Goal: Complete application form

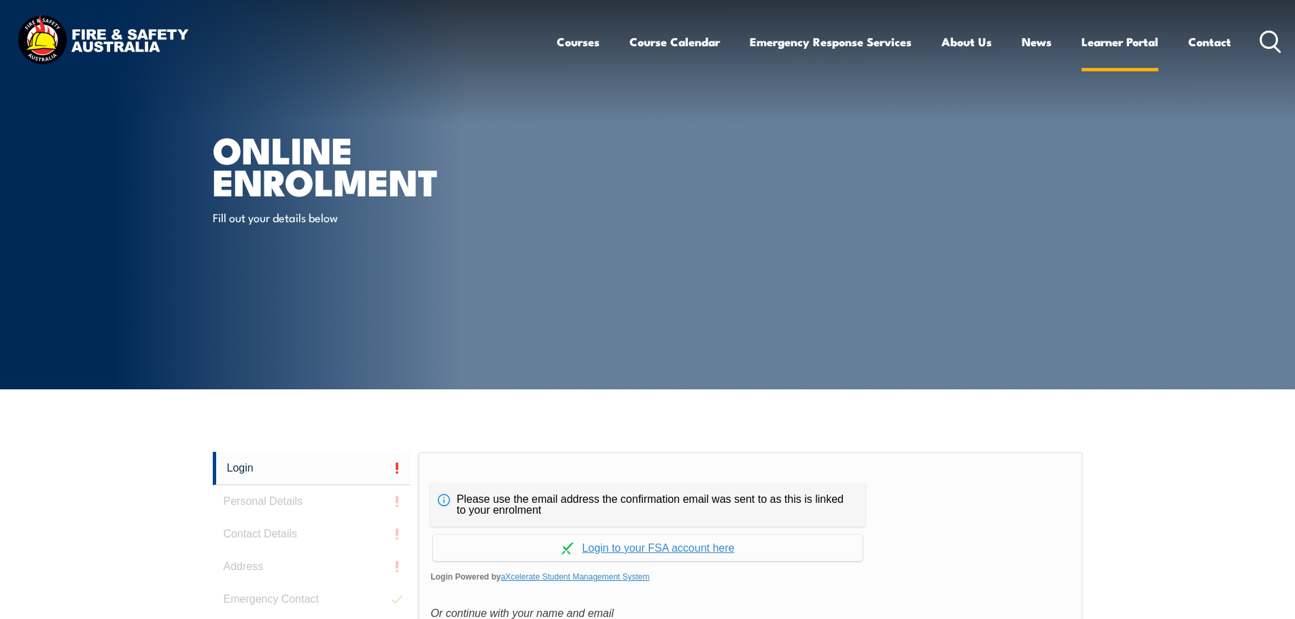
click at [1116, 37] on link "Learner Portal" at bounding box center [1120, 42] width 77 height 36
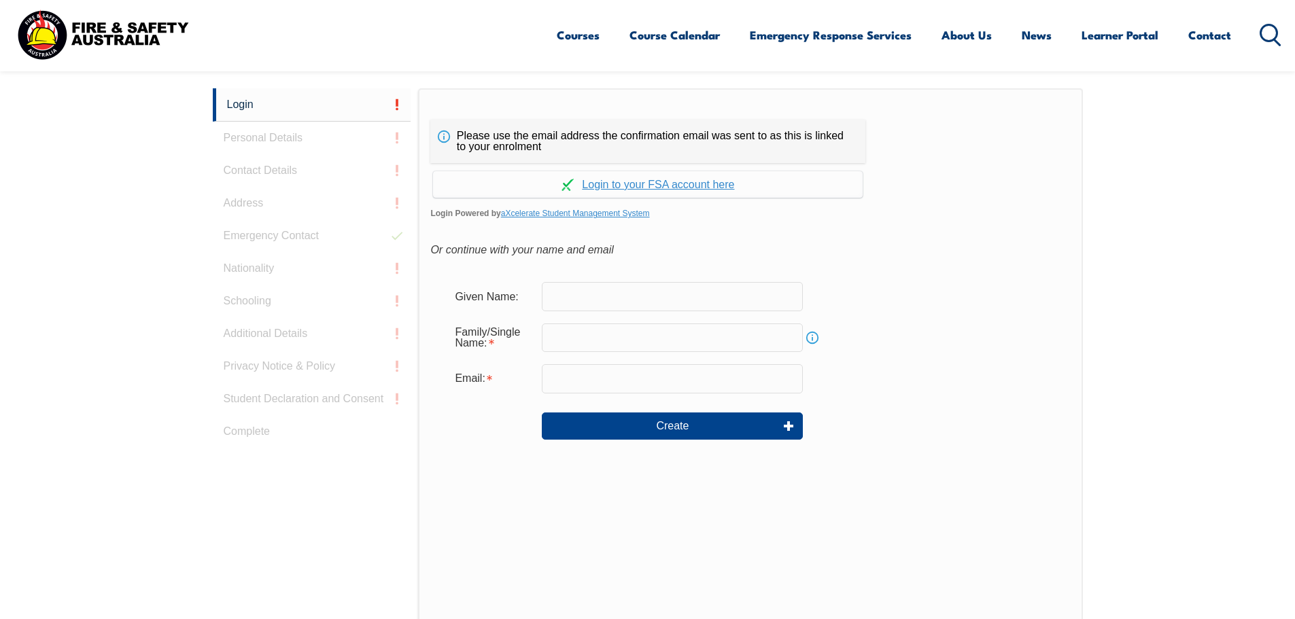
scroll to position [340, 0]
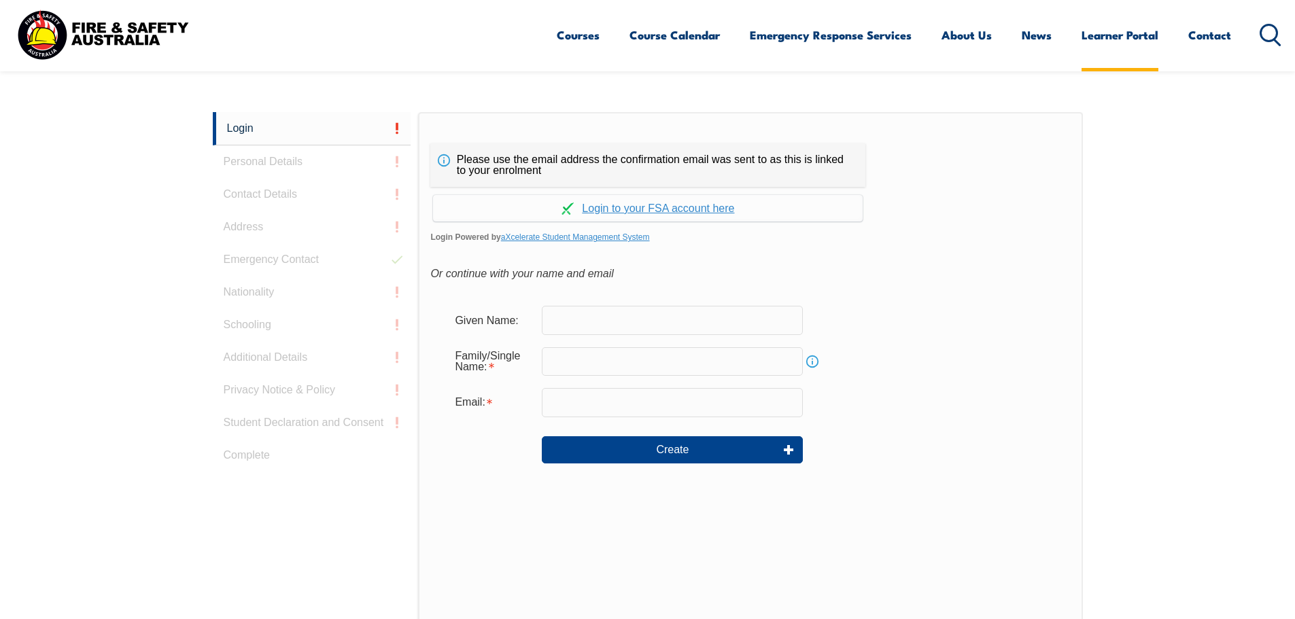
click at [1111, 30] on link "Learner Portal" at bounding box center [1120, 35] width 77 height 36
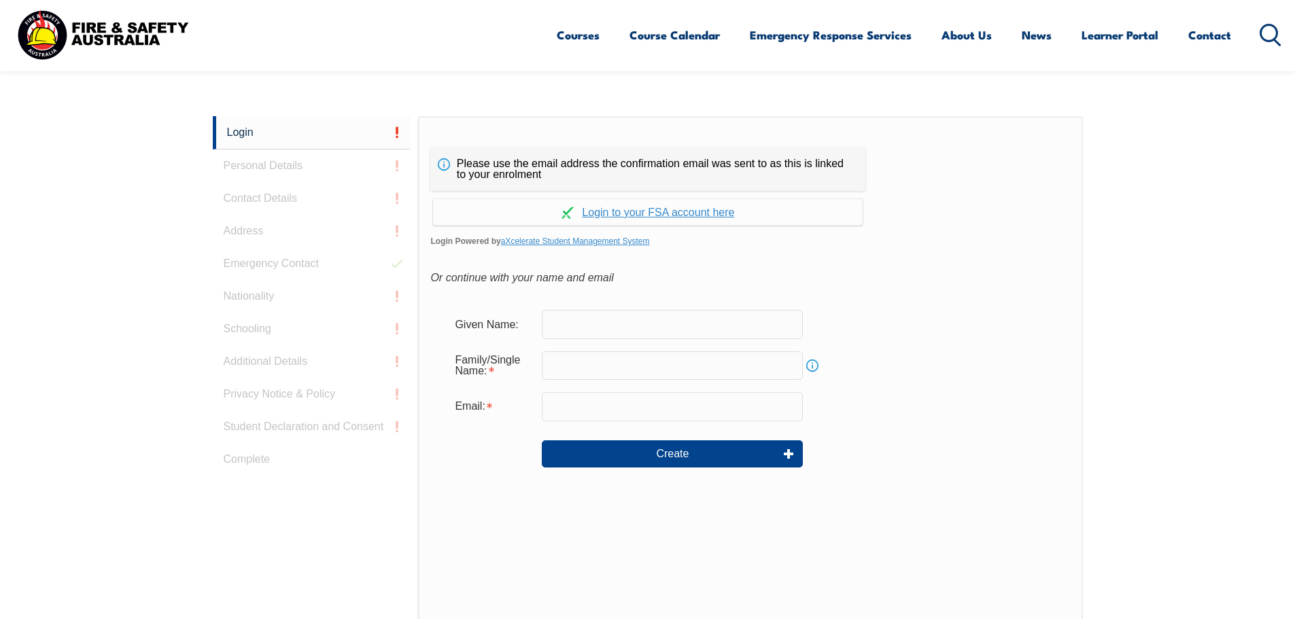
scroll to position [362, 0]
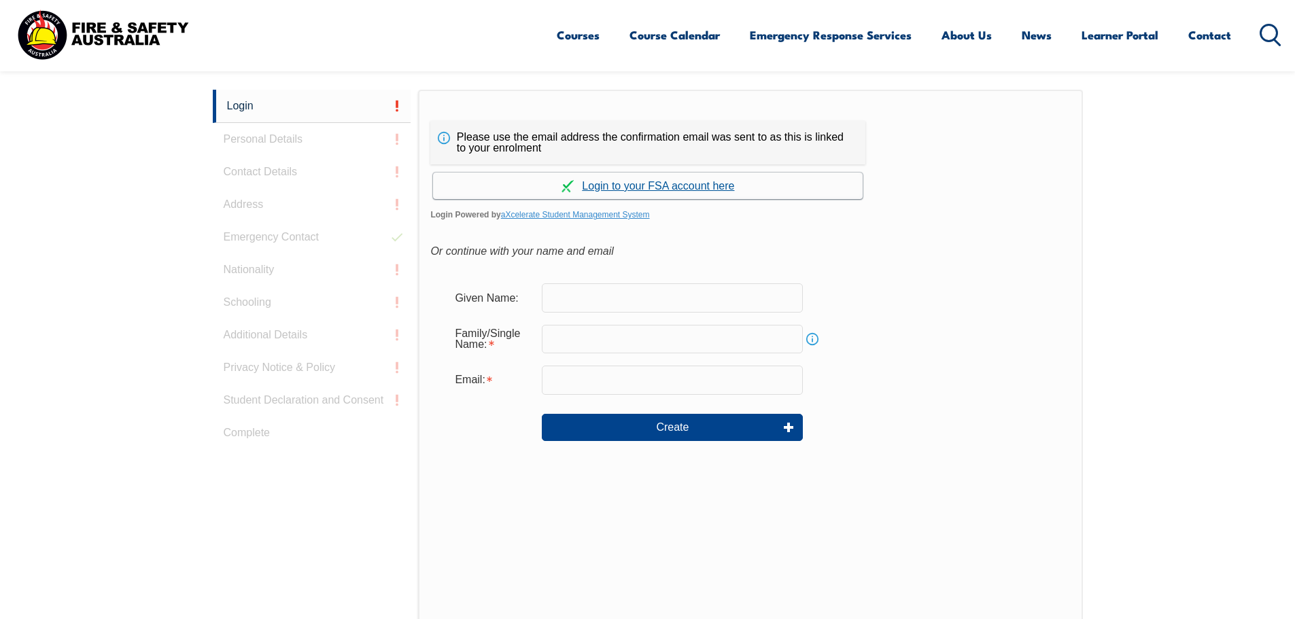
click at [679, 188] on link "Continue with aXcelerate" at bounding box center [648, 186] width 430 height 27
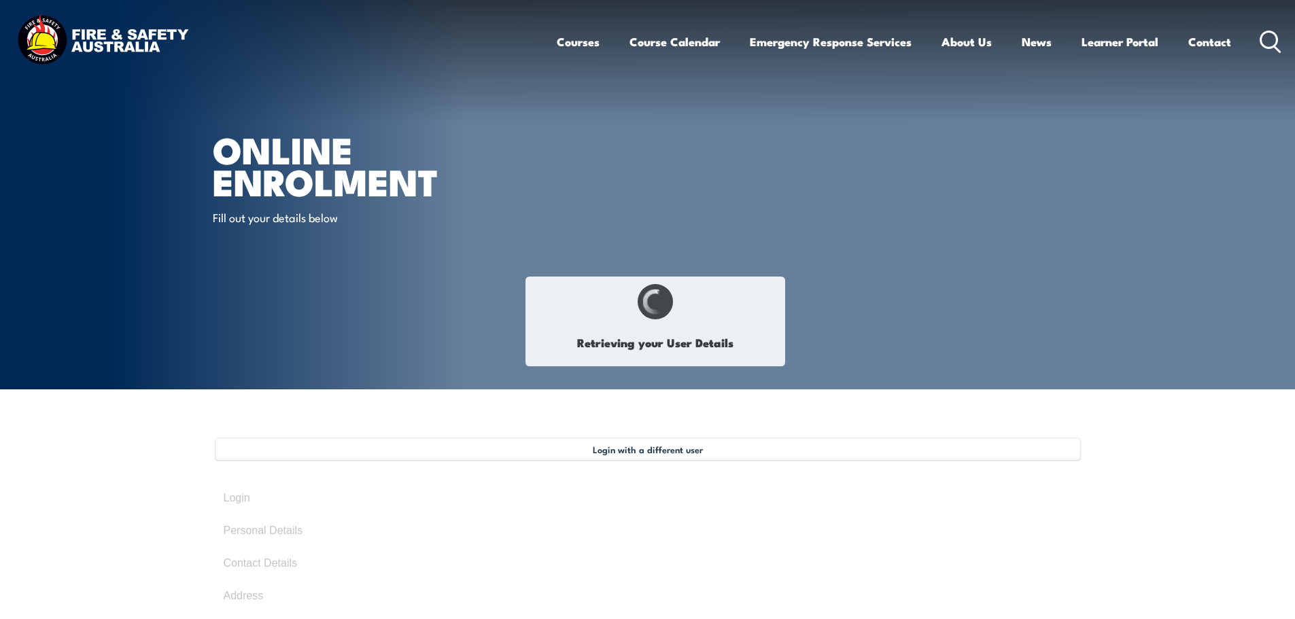
select select "Mr"
type input "Shane"
type input "Bond"
type input "July 25, 1977"
type input "LF442GJEVQ"
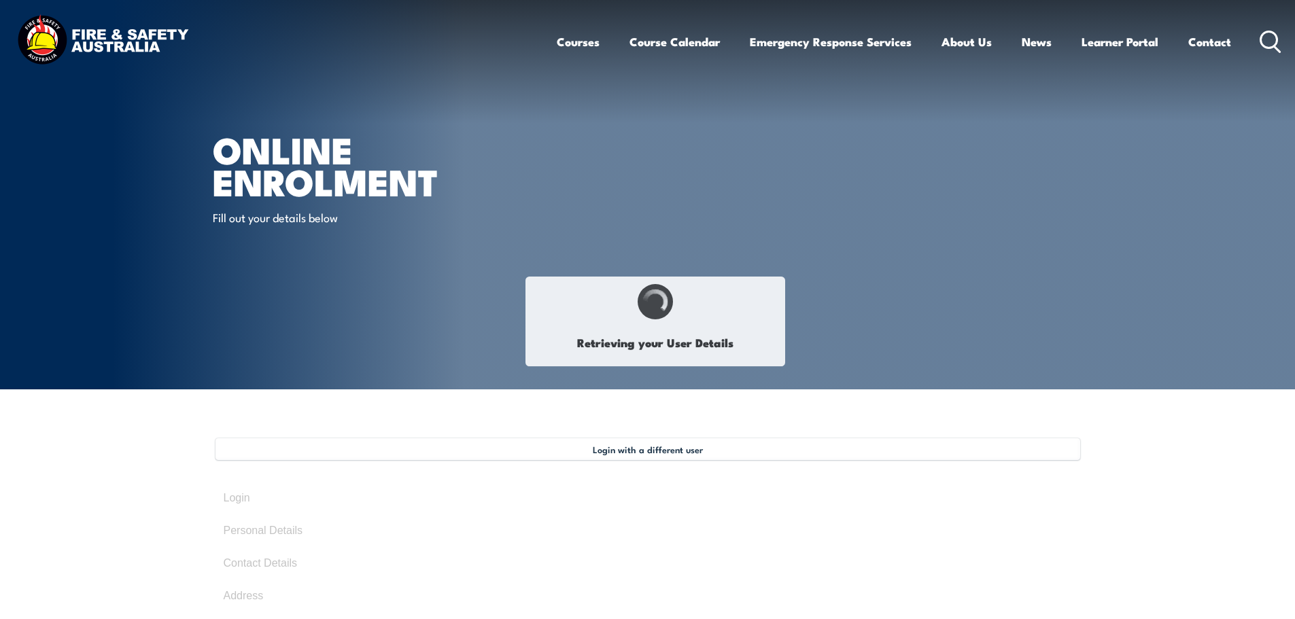
select select "M"
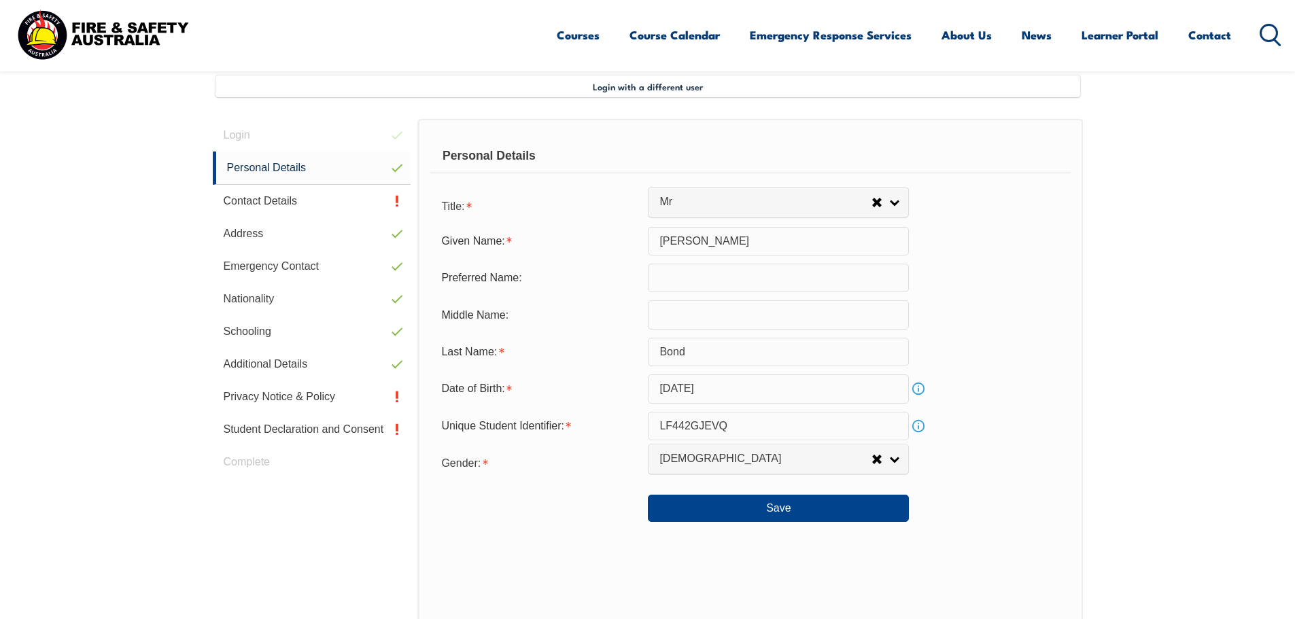
scroll to position [371, 0]
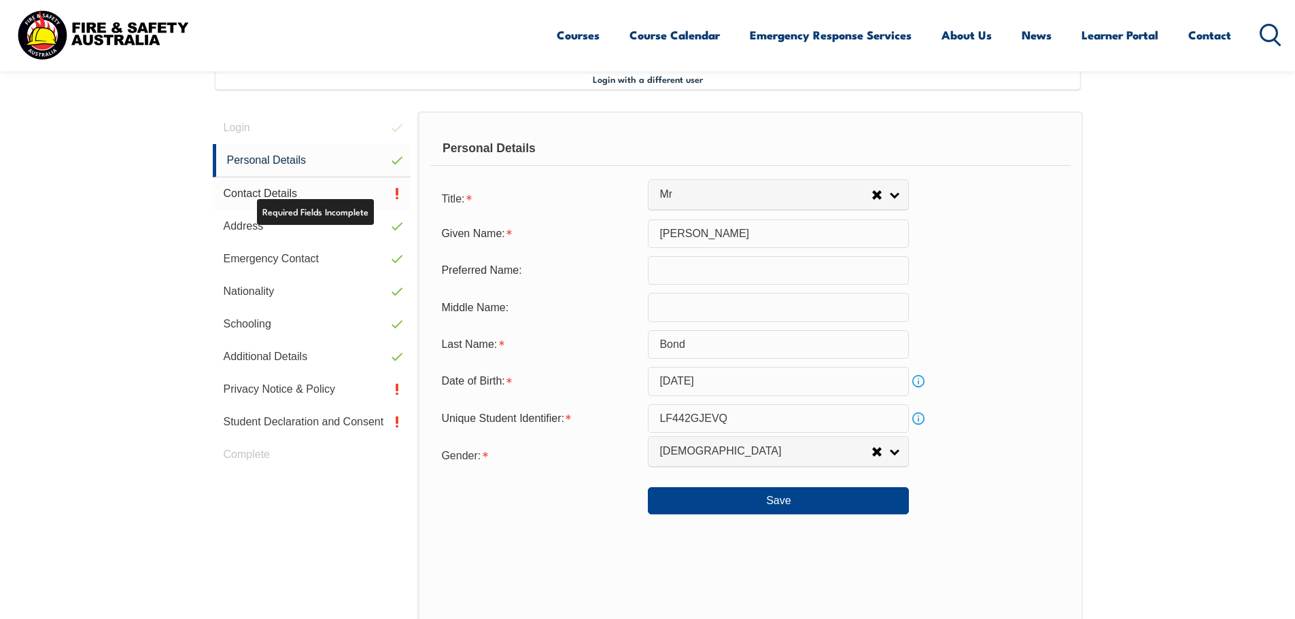
click at [349, 187] on link "Contact Details" at bounding box center [312, 193] width 199 height 33
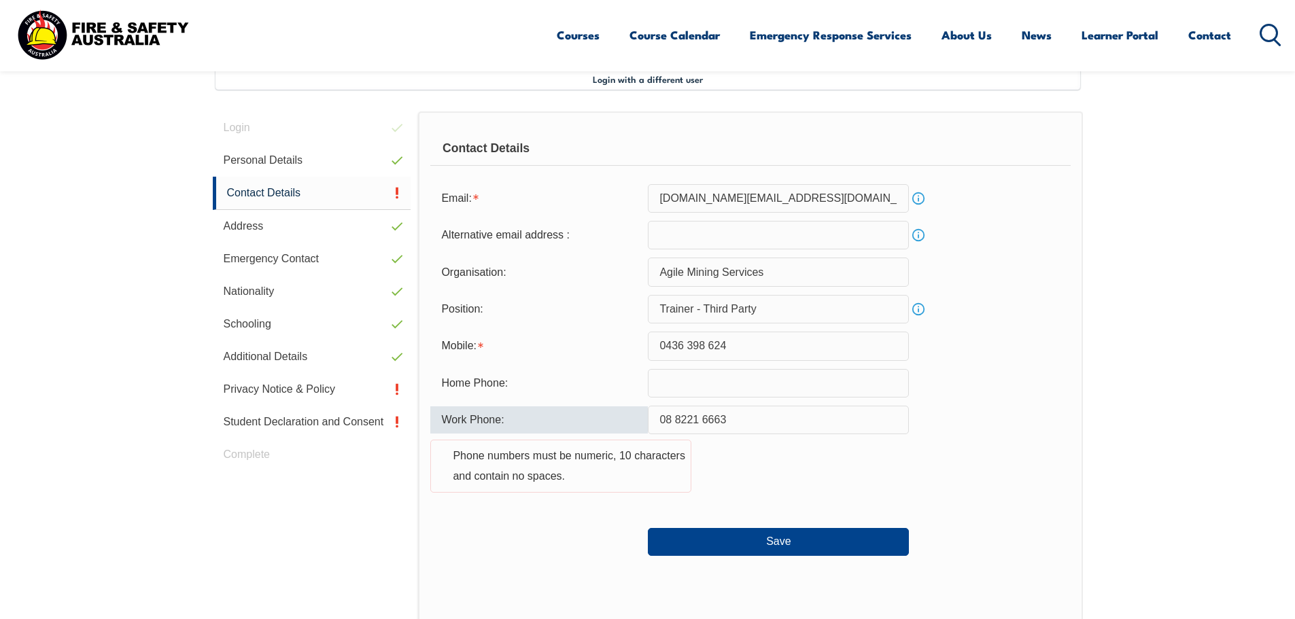
drag, startPoint x: 776, startPoint y: 418, endPoint x: 519, endPoint y: 402, distance: 256.8
click at [536, 405] on form "Email: shane.bond@agilemining.com.au Info Alternative email address : Info Orga…" at bounding box center [750, 370] width 640 height 372
drag, startPoint x: 746, startPoint y: 424, endPoint x: 413, endPoint y: 371, distance: 337.4
click at [414, 371] on div "Login Personal Details Contact Details Address Emergency Contact Nationality Sc…" at bounding box center [648, 486] width 870 height 748
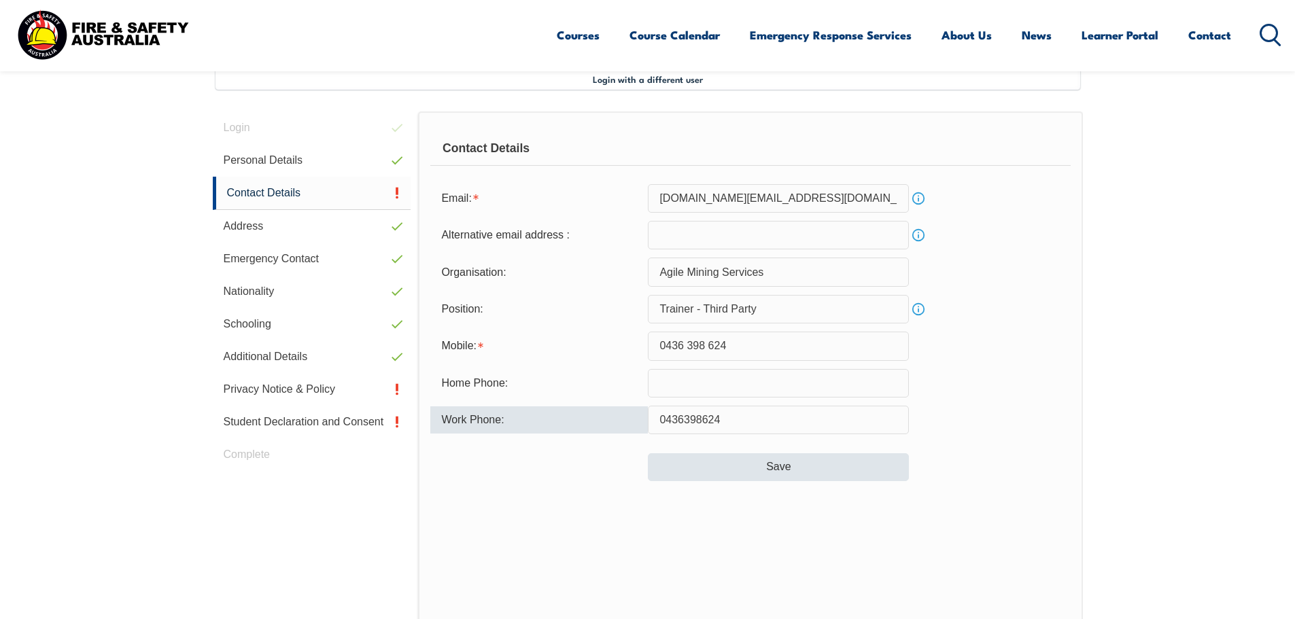
type input "0436398624"
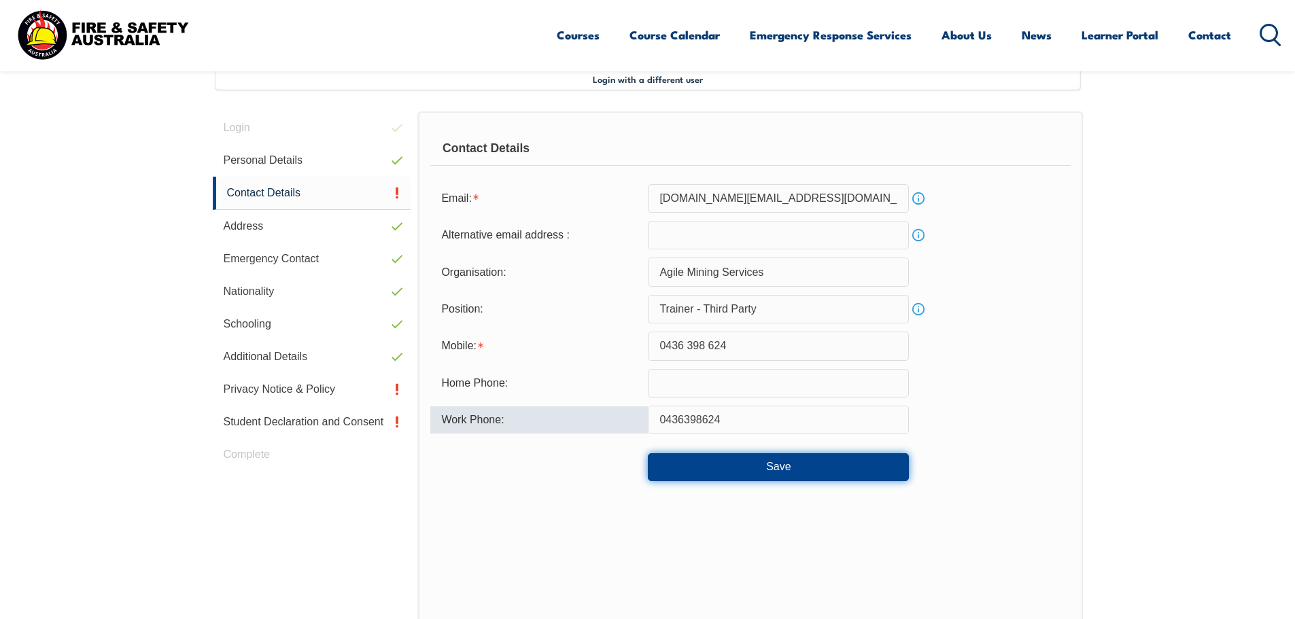
click at [780, 466] on button "Save" at bounding box center [778, 467] width 261 height 27
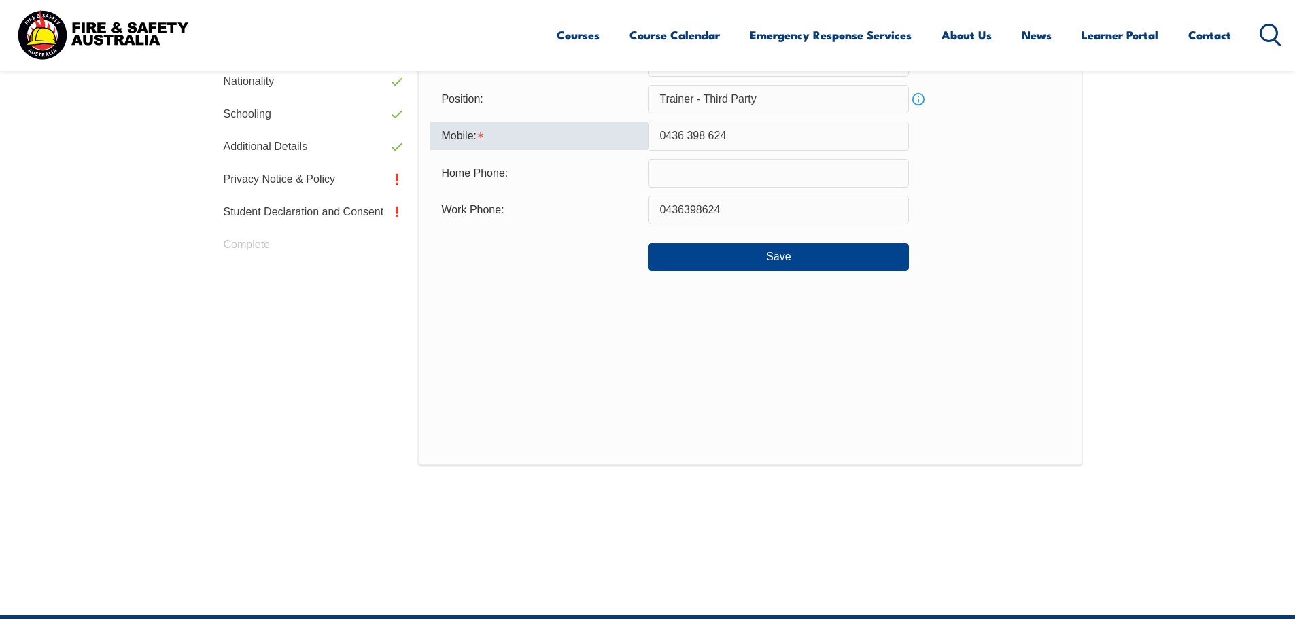
scroll to position [498, 0]
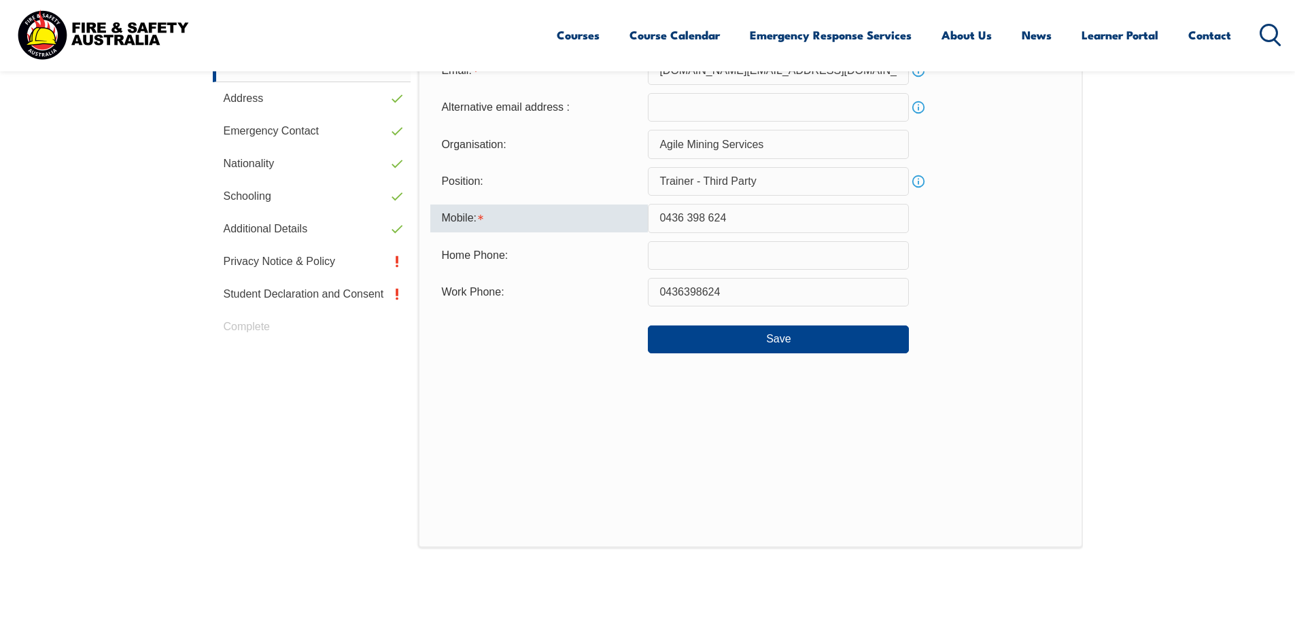
drag, startPoint x: 752, startPoint y: 219, endPoint x: 429, endPoint y: 180, distance: 325.3
click at [429, 180] on div "Contact Details Email: shane.bond@agilemining.com.au Info Alternative email add…" at bounding box center [750, 266] width 664 height 564
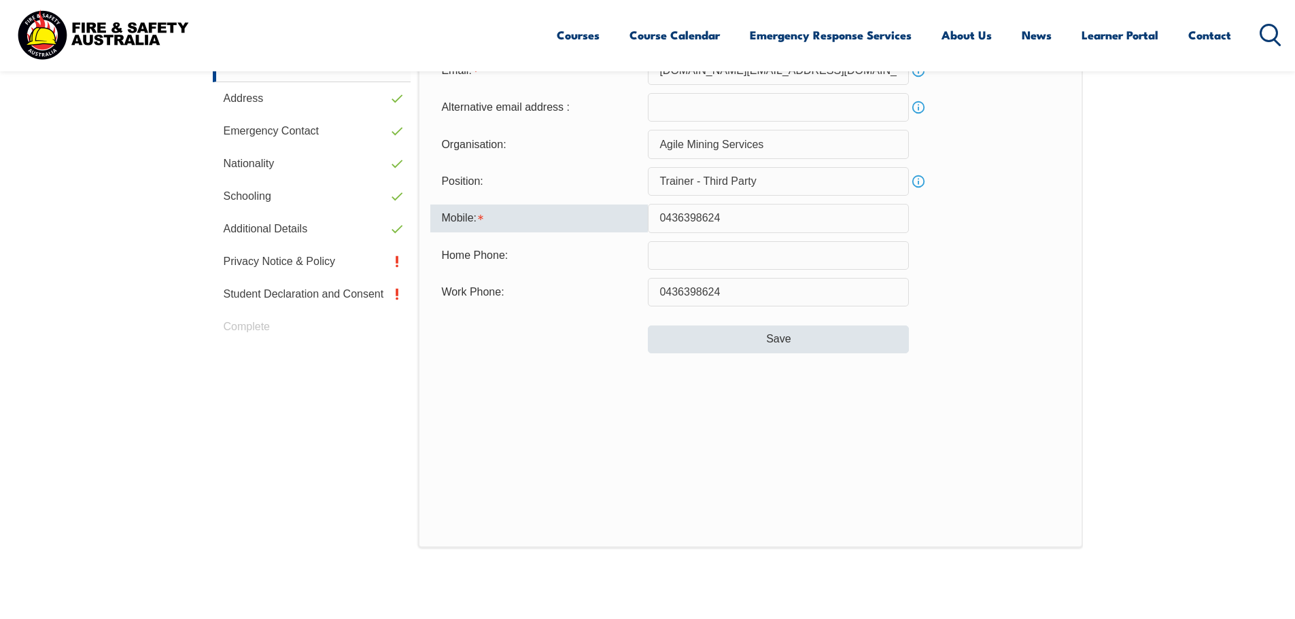
type input "0436398624"
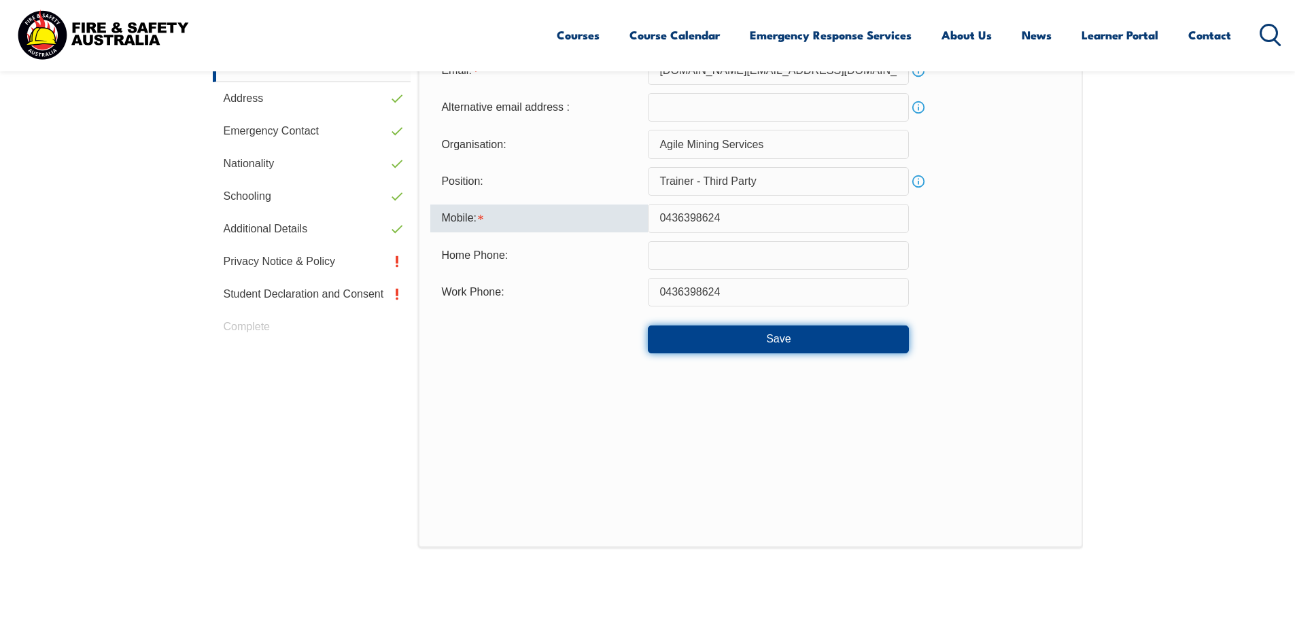
click at [765, 343] on button "Save" at bounding box center [778, 339] width 261 height 27
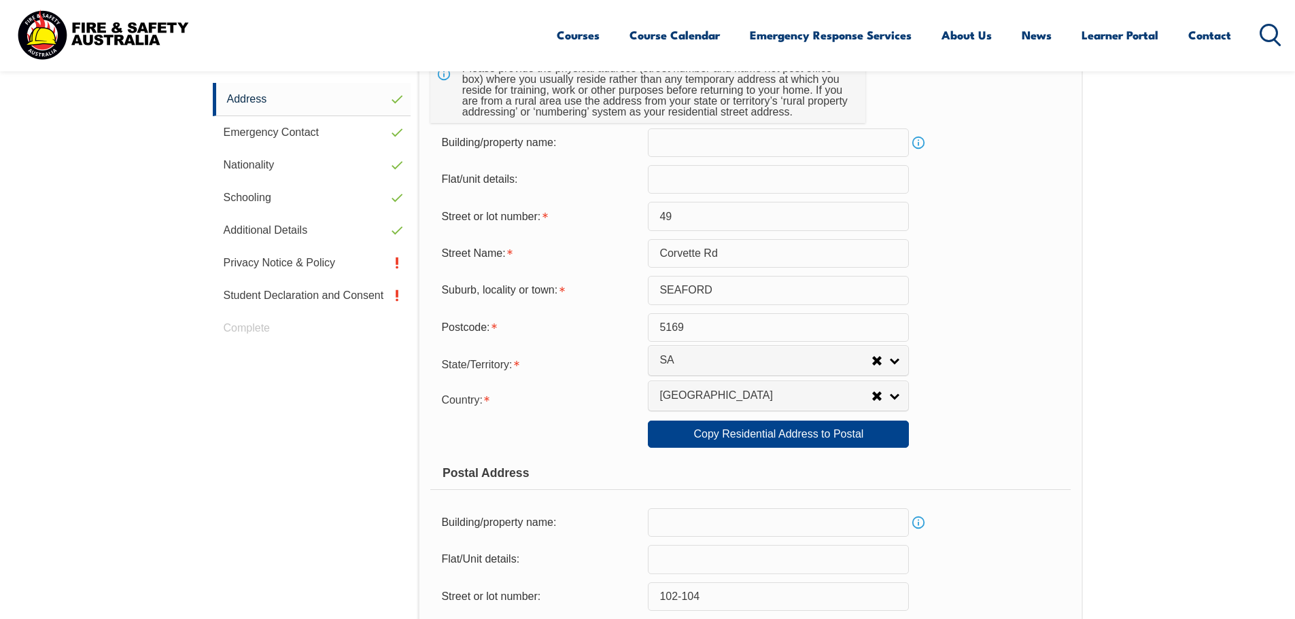
scroll to position [371, 0]
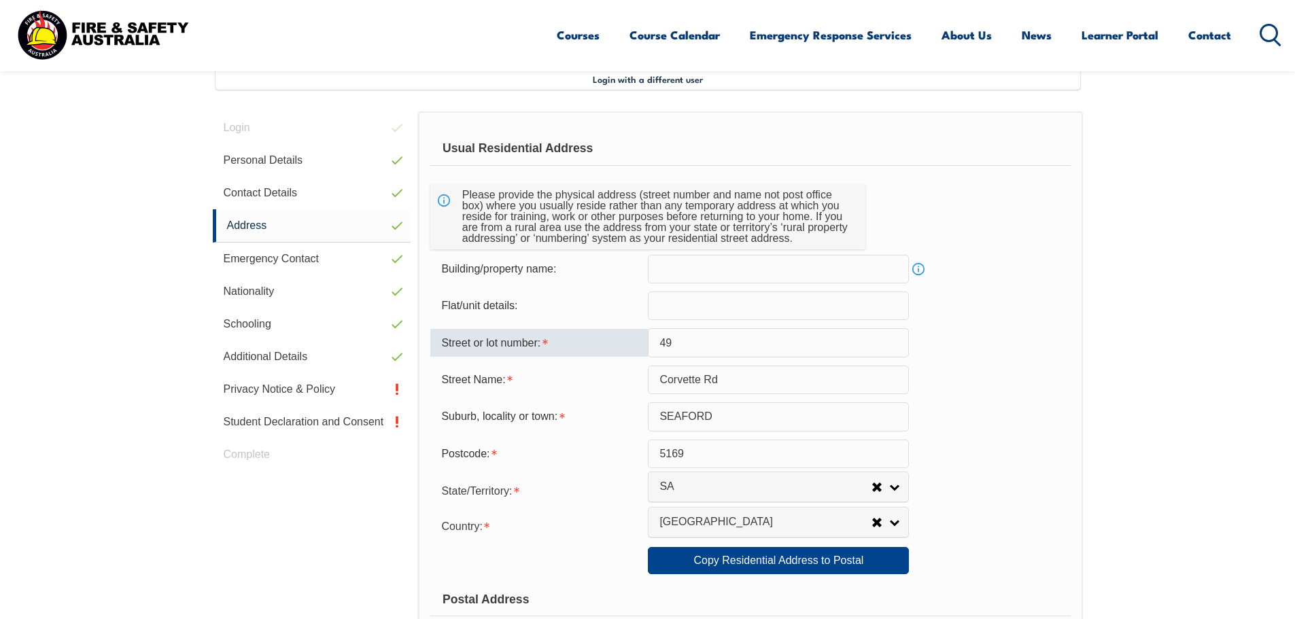
drag, startPoint x: 710, startPoint y: 344, endPoint x: 560, endPoint y: 335, distance: 150.6
click at [560, 335] on div "Street or lot number: 49" at bounding box center [750, 342] width 640 height 29
type input "246"
drag, startPoint x: 736, startPoint y: 381, endPoint x: 523, endPoint y: 345, distance: 215.7
click at [528, 347] on form "Usual Residential Address Please provide the physical address (street number an…" at bounding box center [750, 567] width 640 height 871
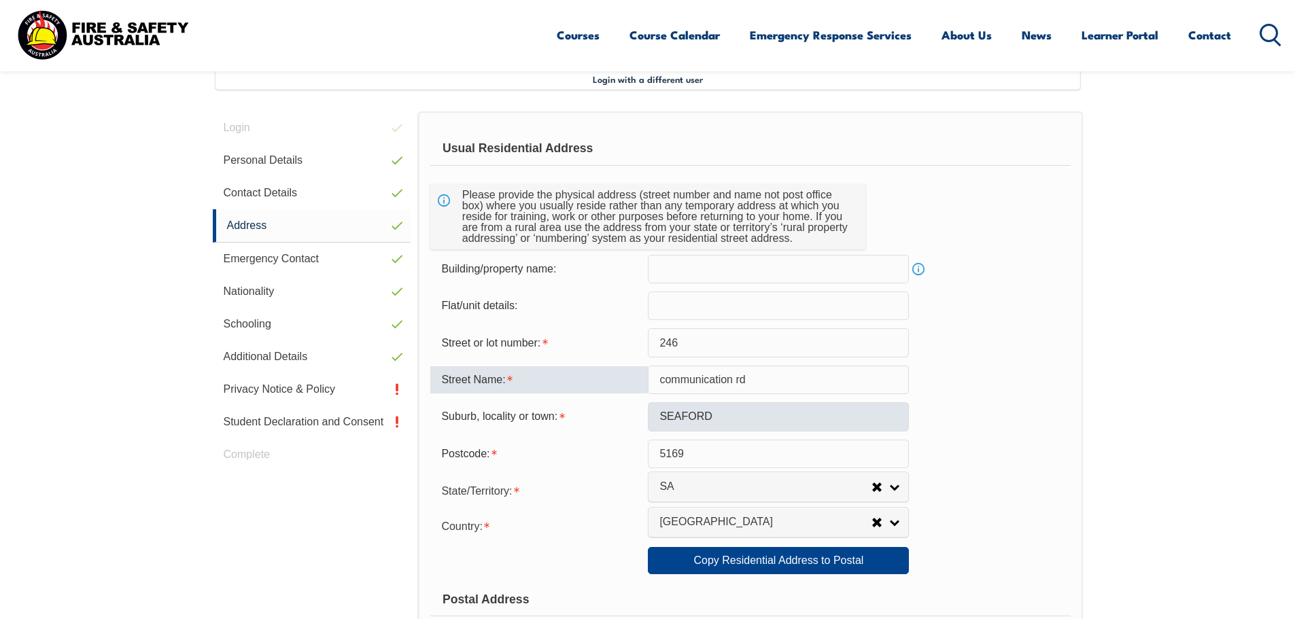
type input "communication rd"
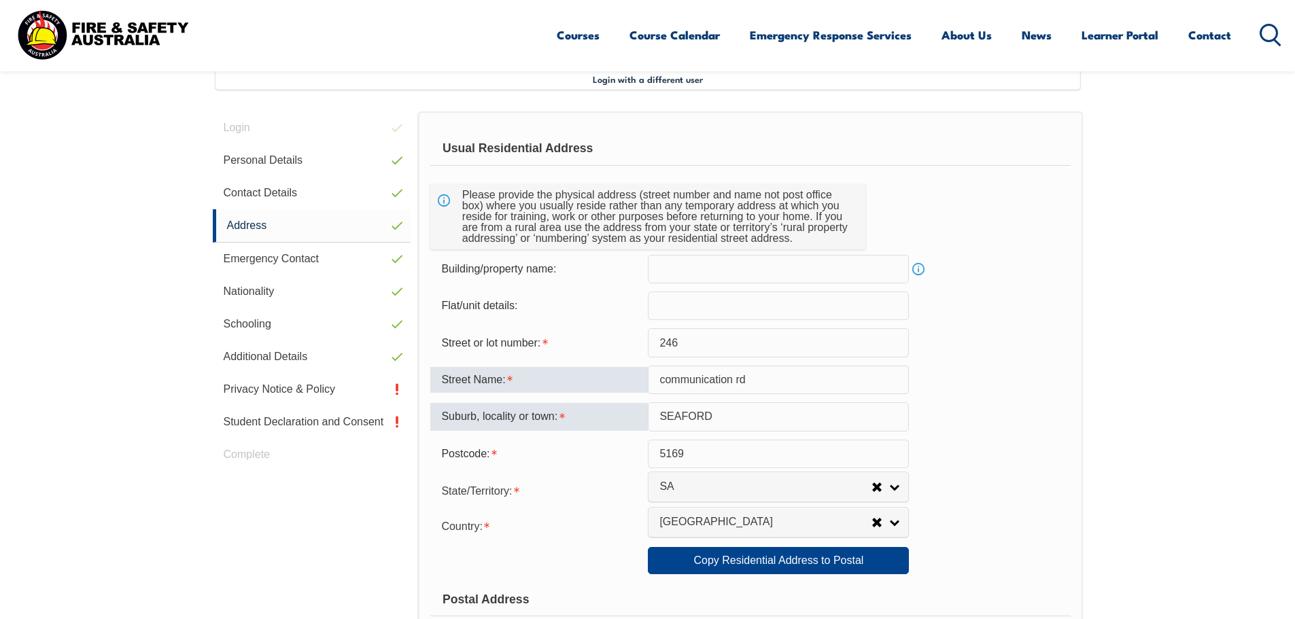
drag, startPoint x: 746, startPoint y: 411, endPoint x: 524, endPoint y: 393, distance: 223.0
click at [528, 395] on form "Usual Residential Address Please provide the physical address (street number an…" at bounding box center [750, 567] width 640 height 871
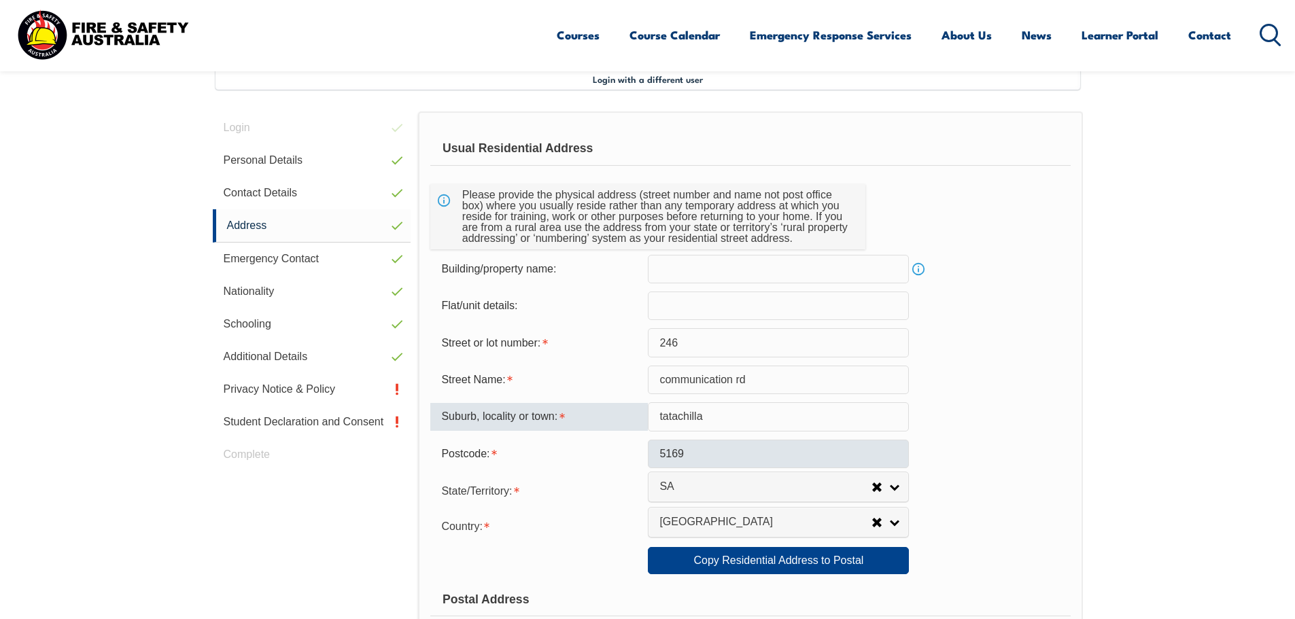
type input "tatachilla"
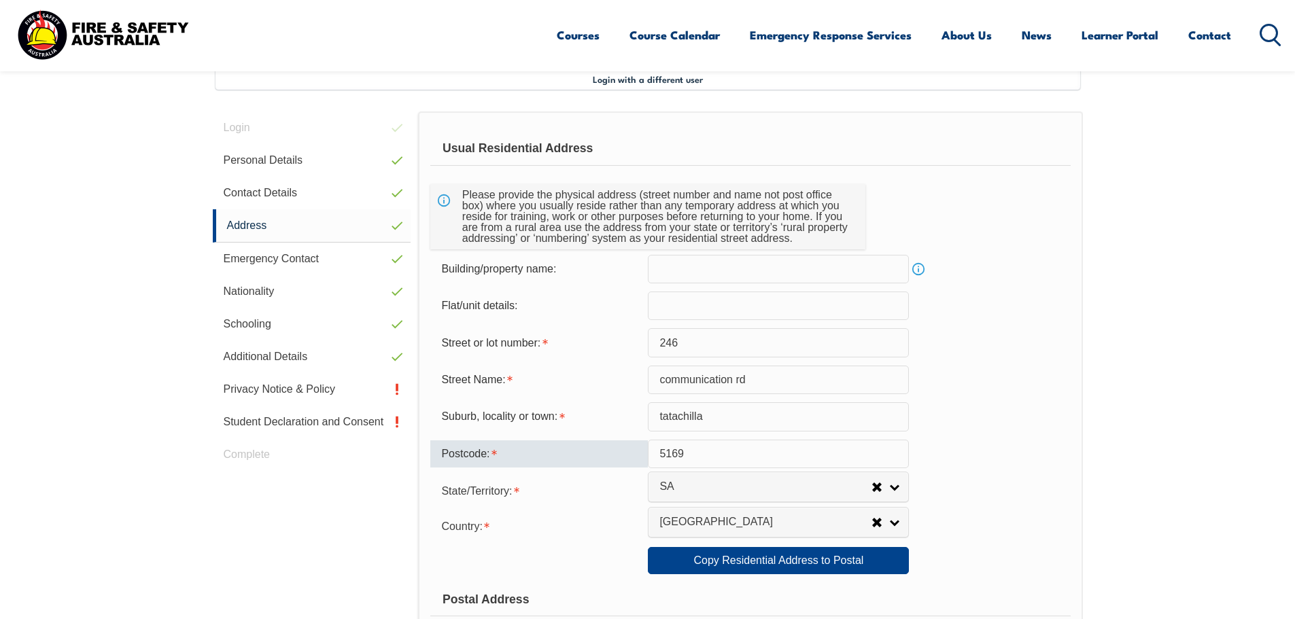
drag, startPoint x: 679, startPoint y: 447, endPoint x: 596, endPoint y: 444, distance: 83.0
click at [596, 444] on div "Postcode: 5169" at bounding box center [750, 454] width 640 height 29
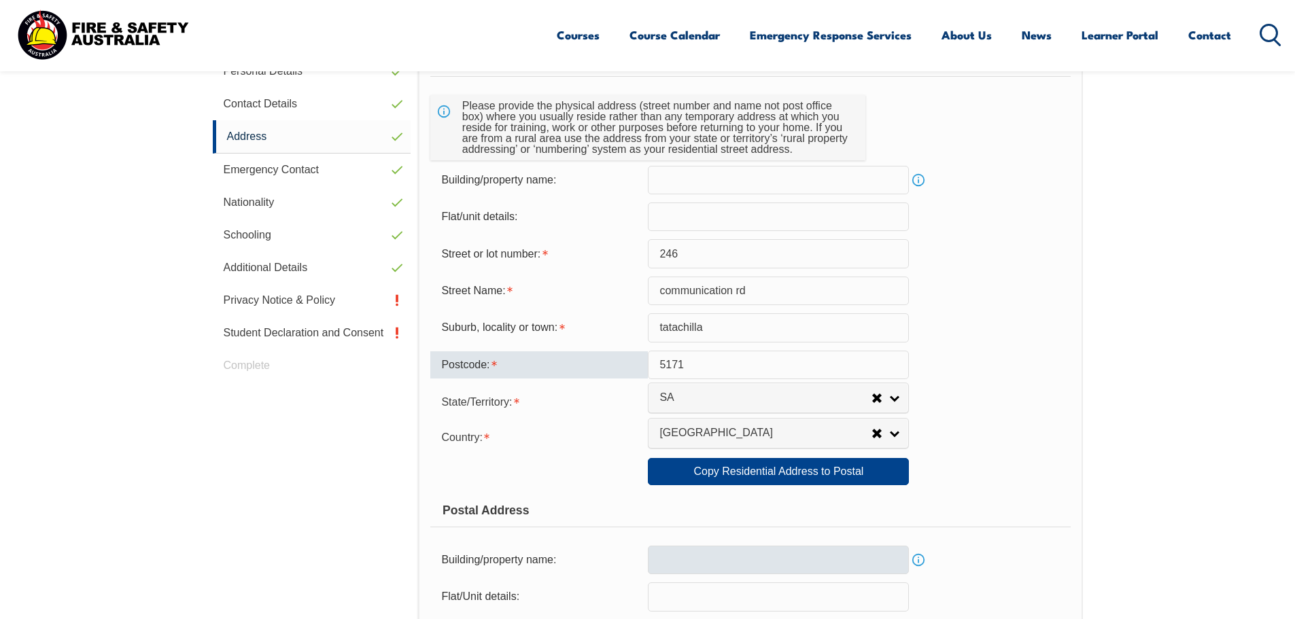
scroll to position [575, 0]
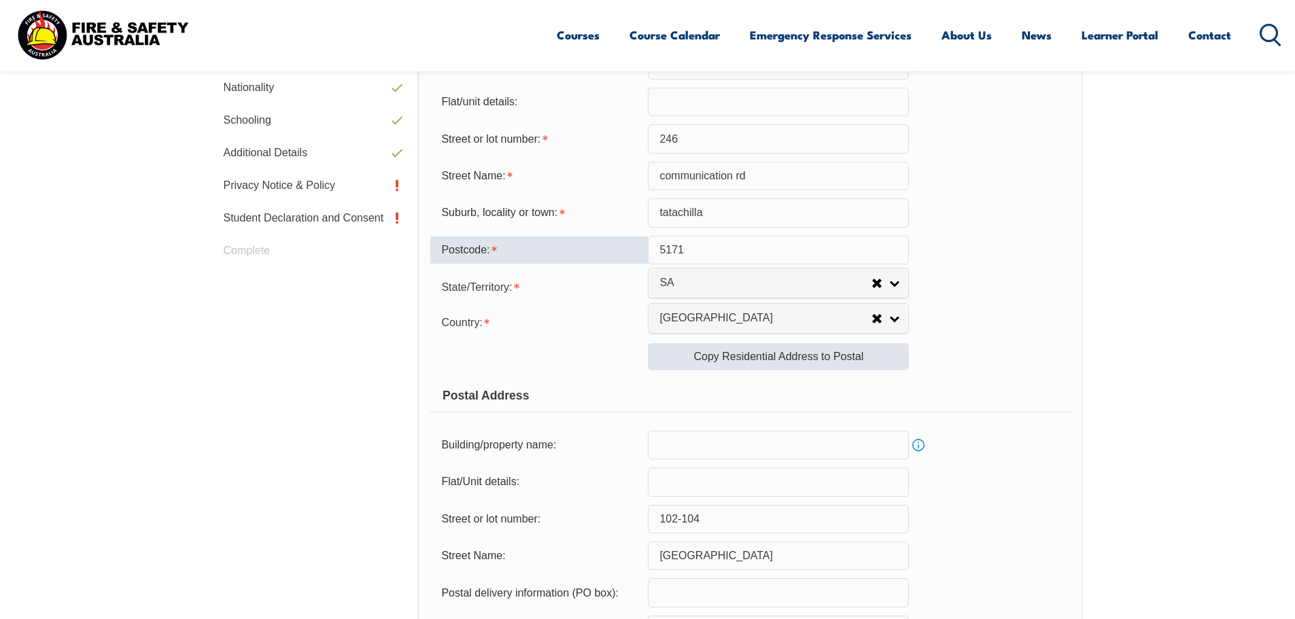
type input "5171"
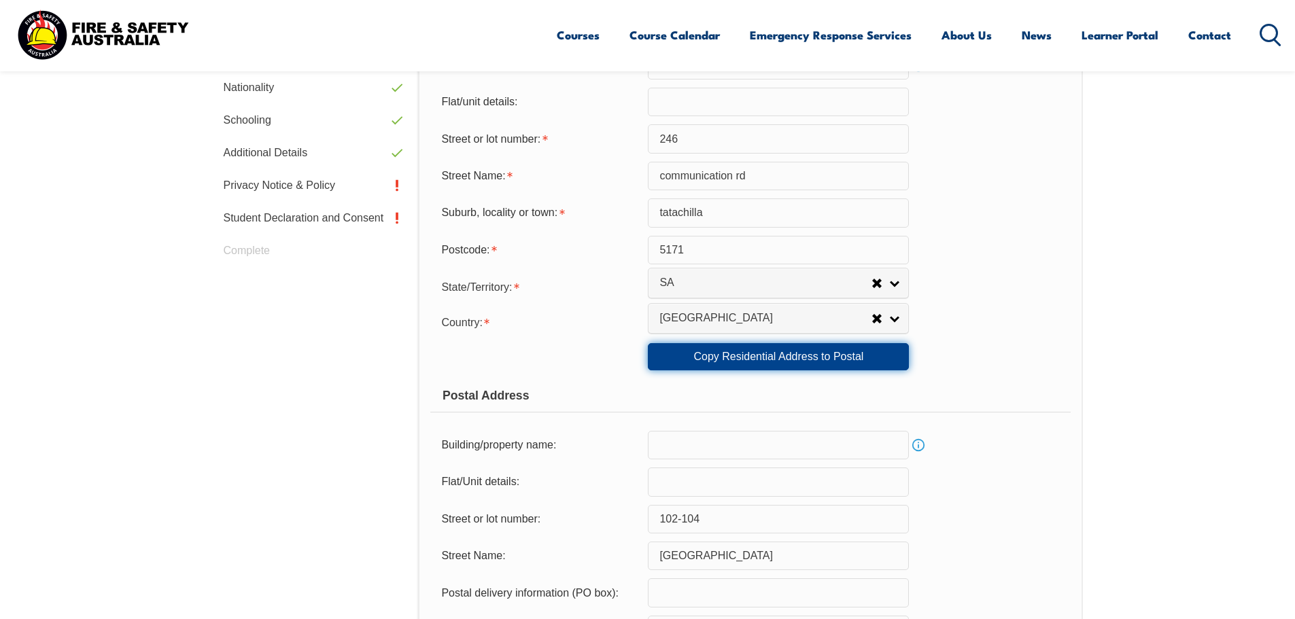
click at [770, 358] on link "Copy Residential Address to Postal" at bounding box center [778, 356] width 261 height 27
type input "246"
type input "communication rd"
type input "tatachilla"
type input "5171"
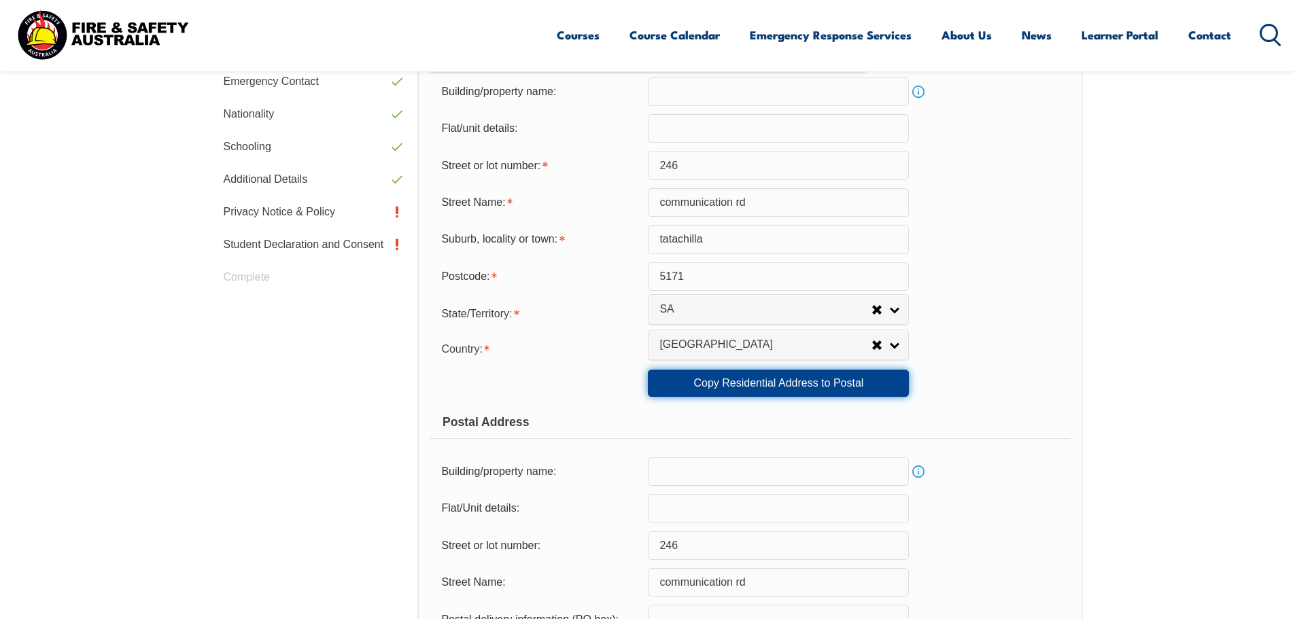
scroll to position [371, 0]
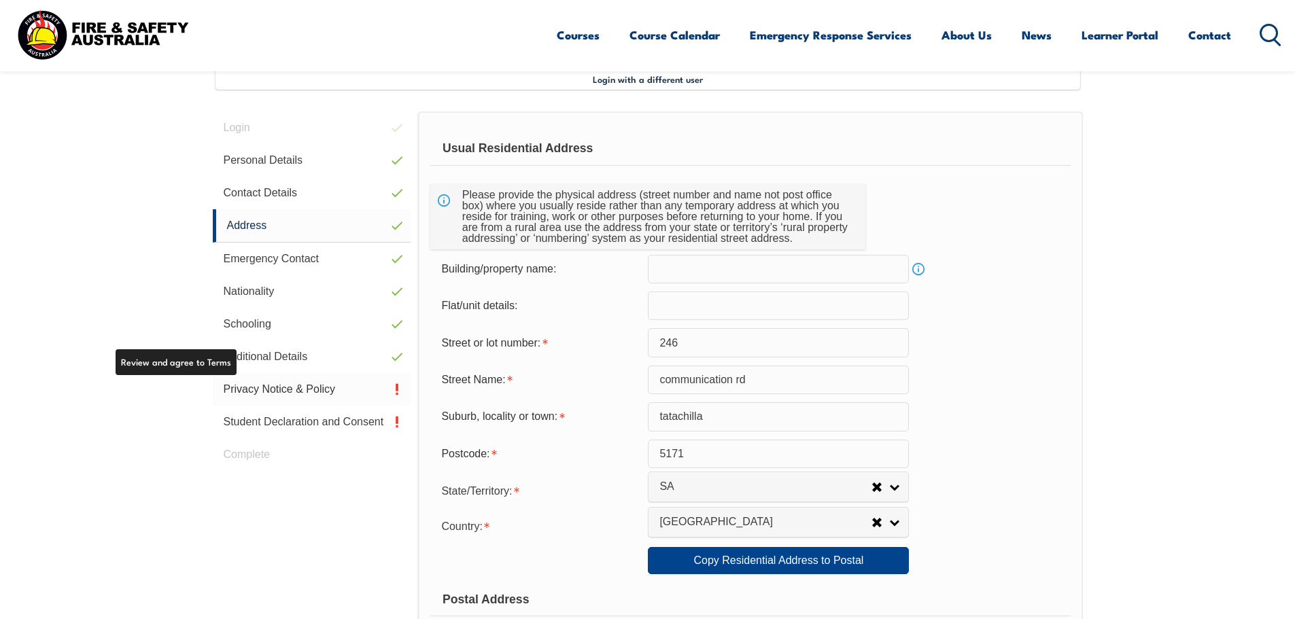
click at [287, 391] on link "Privacy Notice & Policy" at bounding box center [312, 389] width 199 height 33
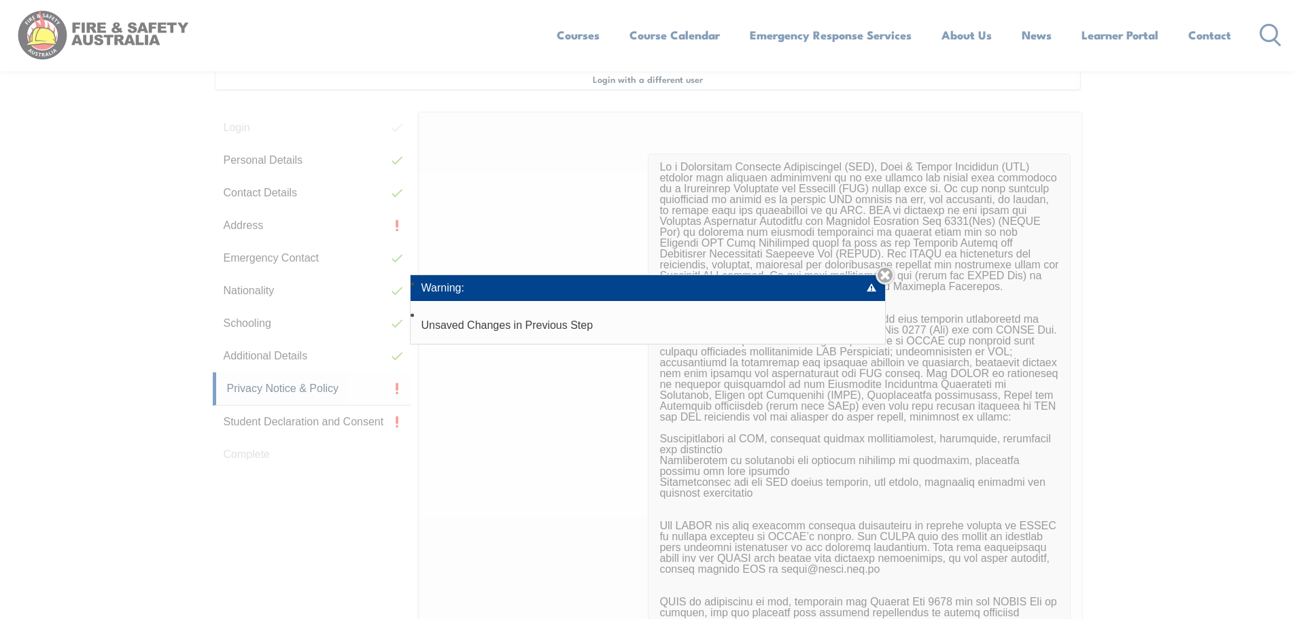
click at [485, 310] on li "Unsaved Changes in Previous Step" at bounding box center [648, 325] width 475 height 37
click at [886, 270] on link "Close" at bounding box center [885, 275] width 19 height 19
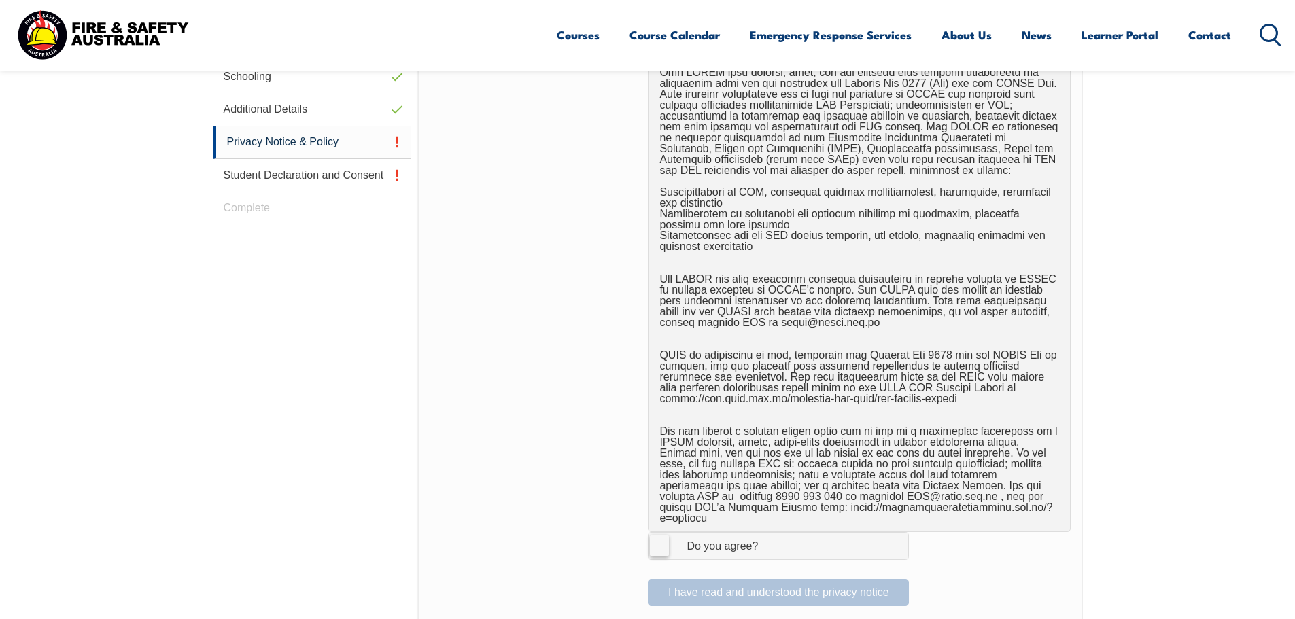
scroll to position [914, 0]
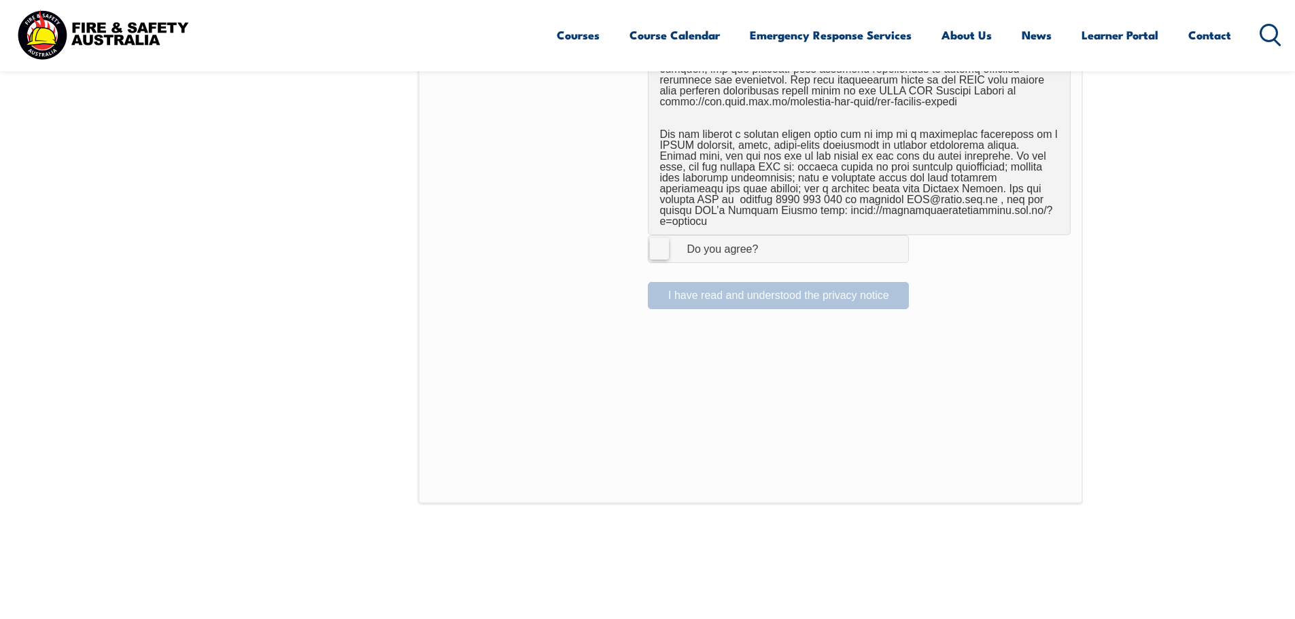
click at [655, 239] on label "I Agree Do you agree?" at bounding box center [778, 248] width 261 height 27
click at [769, 239] on input "I Agree Do you agree?" at bounding box center [780, 249] width 23 height 26
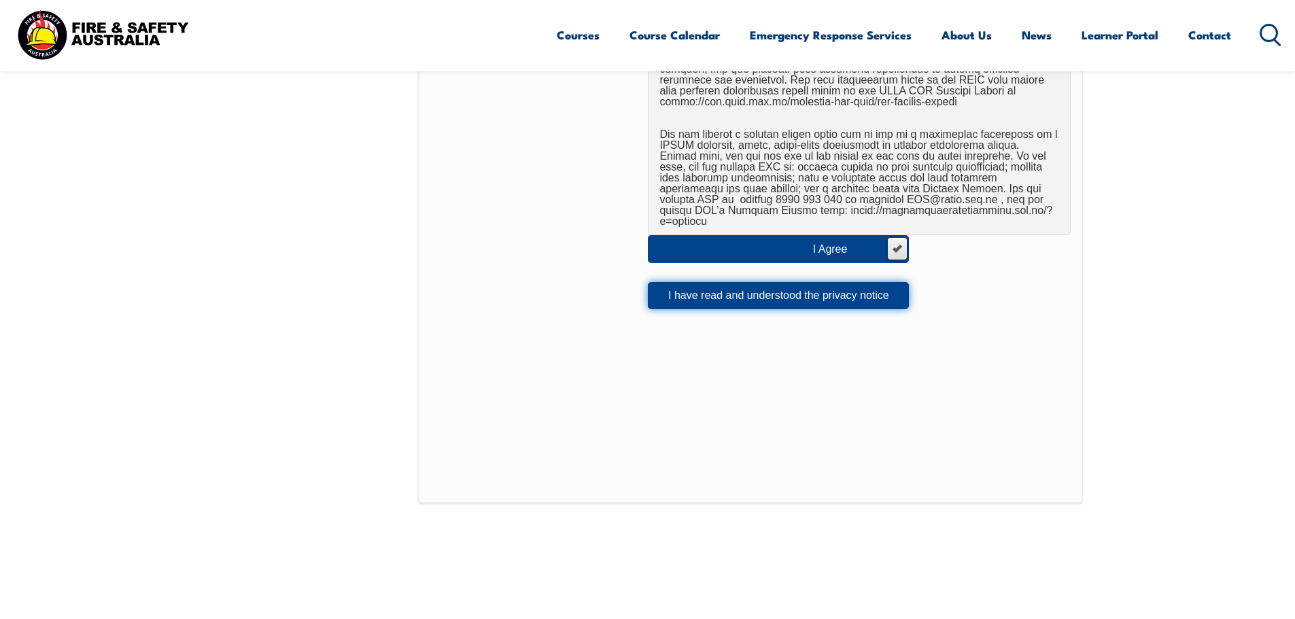
click at [765, 282] on button "I have read and understood the privacy notice" at bounding box center [778, 295] width 261 height 27
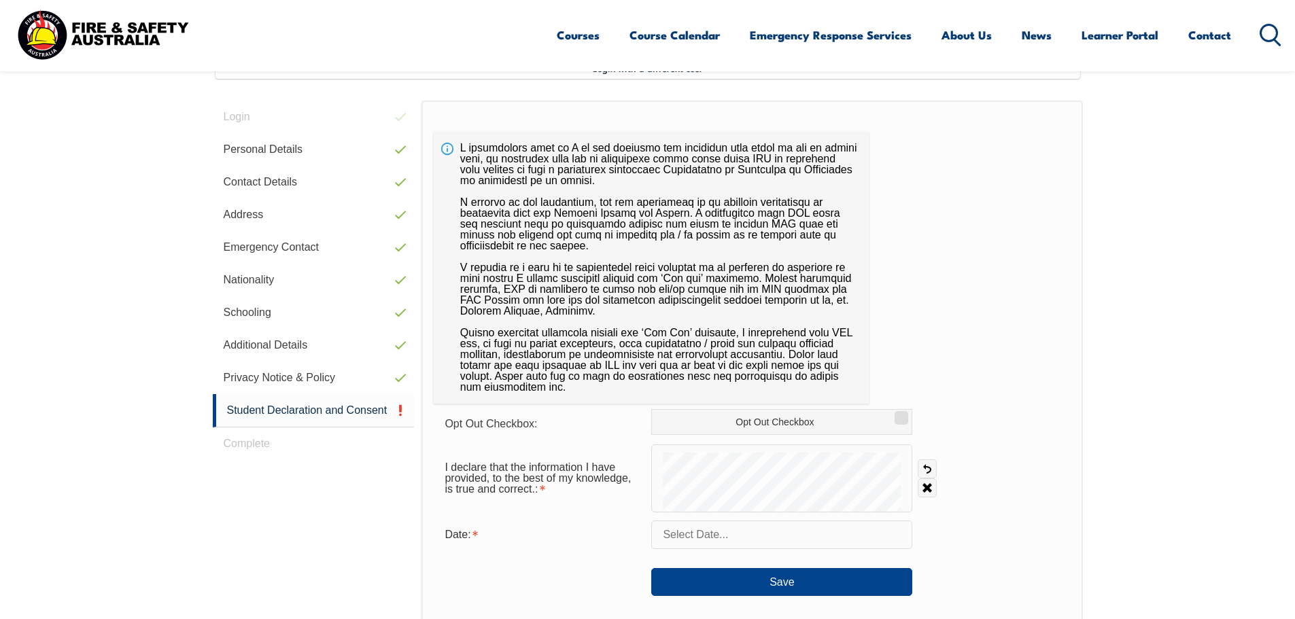
scroll to position [371, 0]
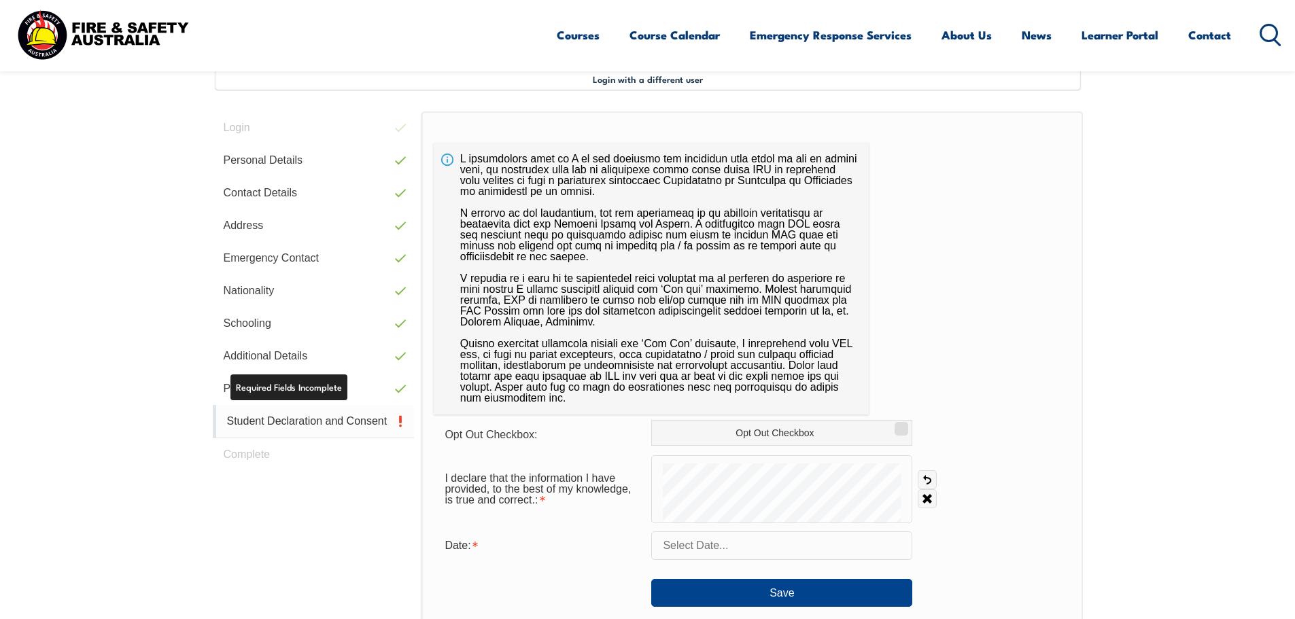
click at [334, 417] on link "Student Declaration and Consent" at bounding box center [314, 421] width 202 height 33
click at [927, 499] on link "Clear" at bounding box center [927, 499] width 19 height 19
click at [923, 498] on link "Clear" at bounding box center [927, 499] width 19 height 19
click at [704, 547] on input "text" at bounding box center [781, 546] width 261 height 29
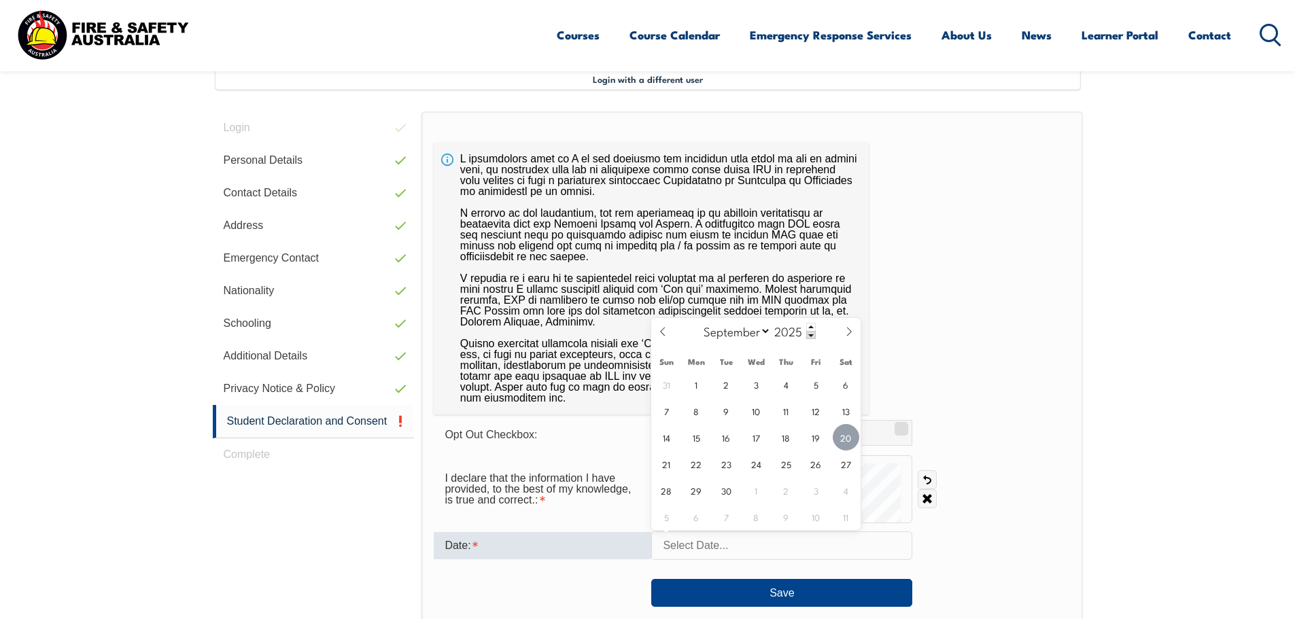
click at [844, 428] on span "20" at bounding box center [846, 437] width 27 height 27
type input "September 20, 2025"
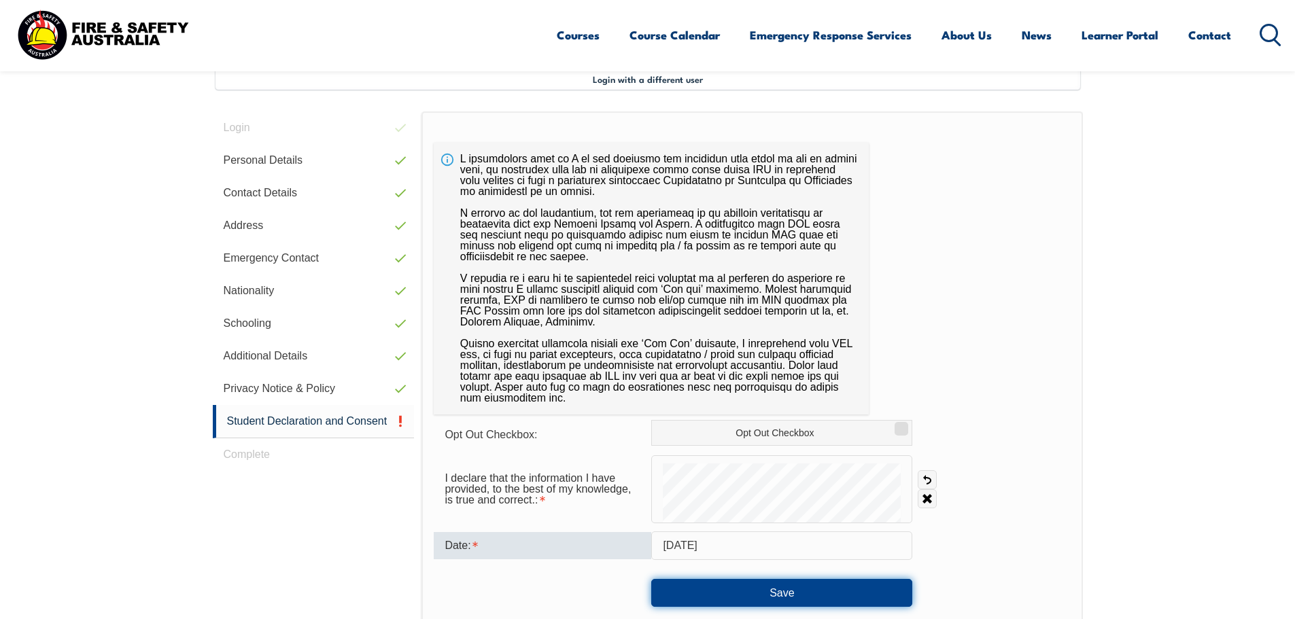
click at [776, 587] on button "Save" at bounding box center [781, 592] width 261 height 27
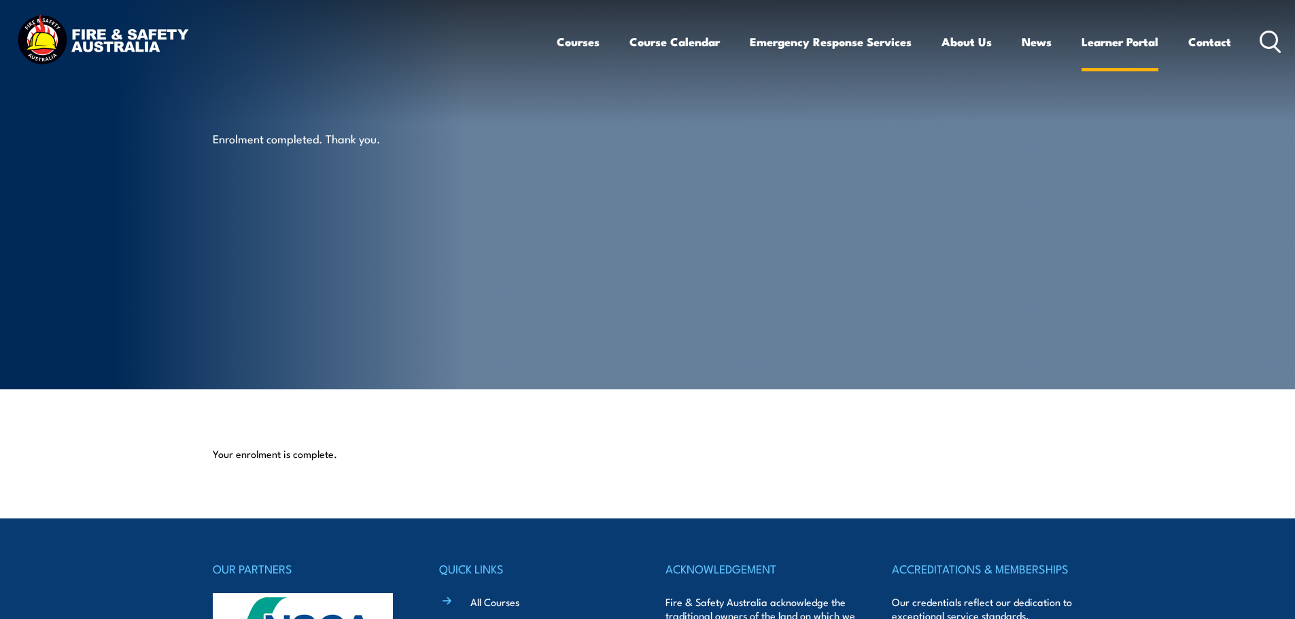
click at [1110, 39] on link "Learner Portal" at bounding box center [1120, 42] width 77 height 36
